Goal: Information Seeking & Learning: Learn about a topic

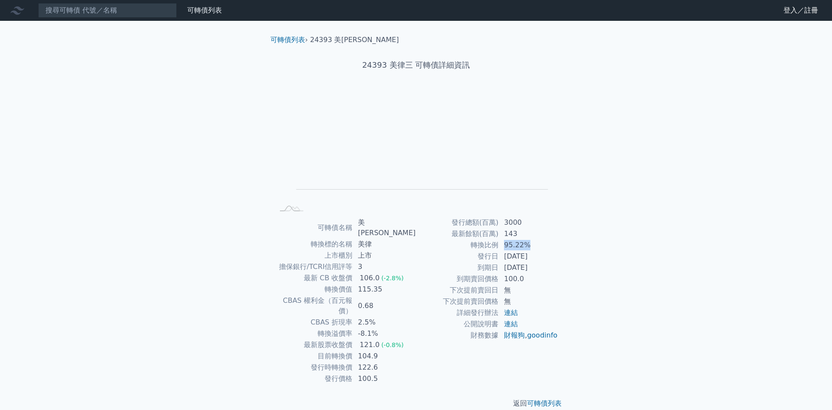
drag, startPoint x: 504, startPoint y: 246, endPoint x: 541, endPoint y: 247, distance: 37.3
click at [538, 245] on td "95.22%" at bounding box center [528, 244] width 59 height 11
click at [548, 256] on td "[DATE]" at bounding box center [528, 255] width 59 height 11
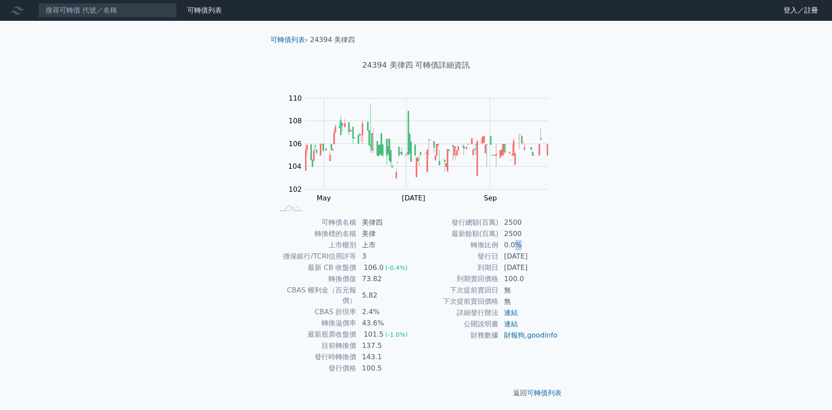
drag, startPoint x: 518, startPoint y: 244, endPoint x: 514, endPoint y: 245, distance: 4.8
click at [514, 245] on td "0.0%" at bounding box center [528, 244] width 59 height 11
click at [504, 245] on td "0.0%" at bounding box center [528, 244] width 59 height 11
drag, startPoint x: 390, startPoint y: 280, endPoint x: 361, endPoint y: 274, distance: 29.6
click at [361, 274] on td "73.82" at bounding box center [386, 278] width 59 height 11
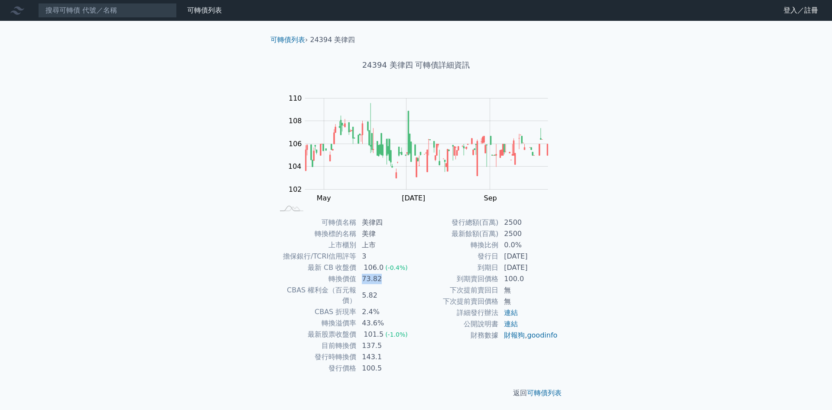
click at [360, 278] on td "73.82" at bounding box center [386, 278] width 59 height 11
drag, startPoint x: 363, startPoint y: 282, endPoint x: 392, endPoint y: 282, distance: 29.5
click at [392, 282] on td "73.82" at bounding box center [386, 278] width 59 height 11
